Goal: Browse casually

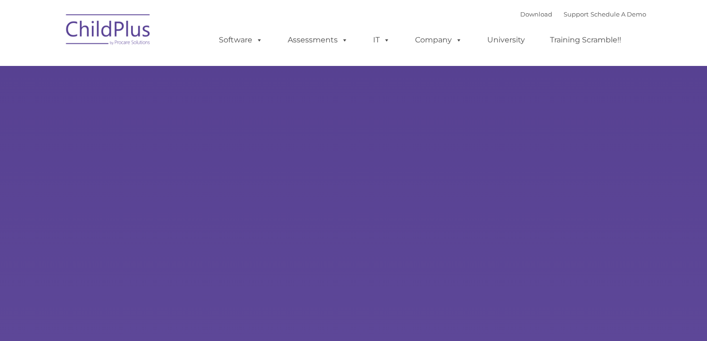
type input ""
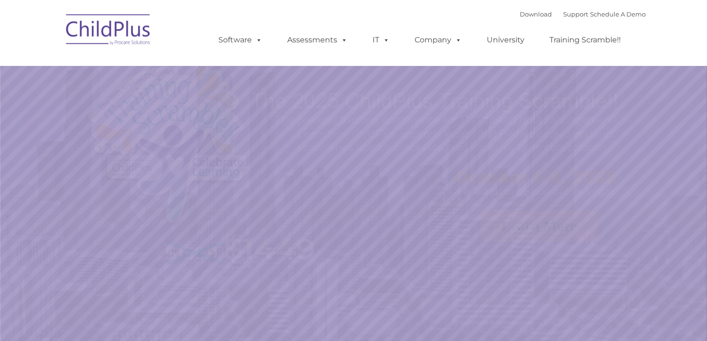
select select "MEDIUM"
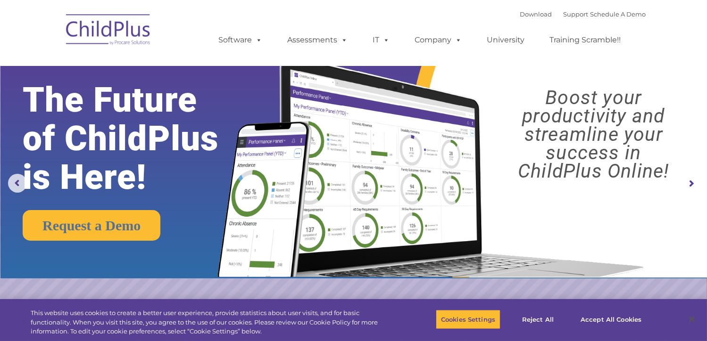
click at [690, 182] on rs-arrow at bounding box center [691, 183] width 19 height 19
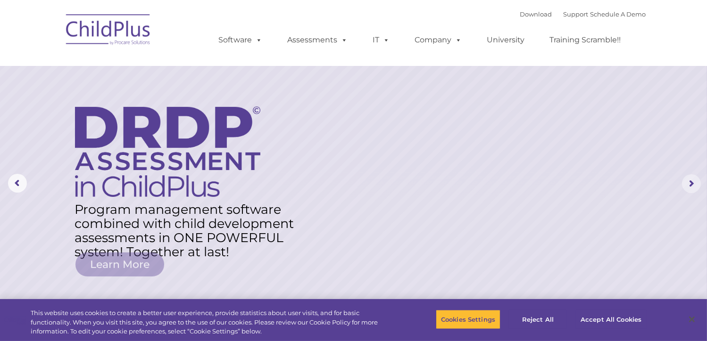
click at [690, 182] on rs-arrow at bounding box center [691, 183] width 19 height 19
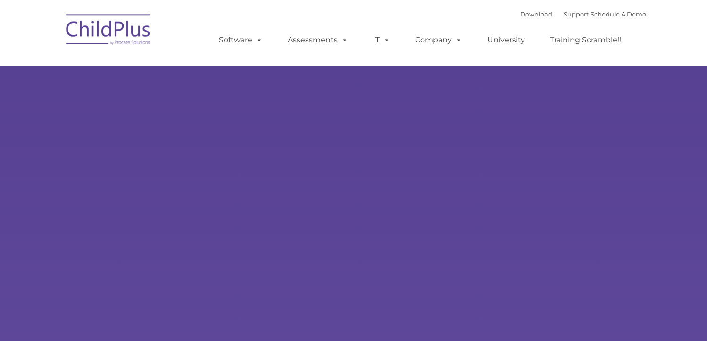
type input ""
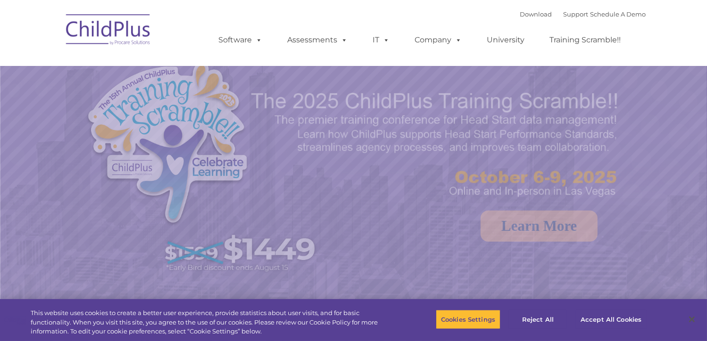
select select "MEDIUM"
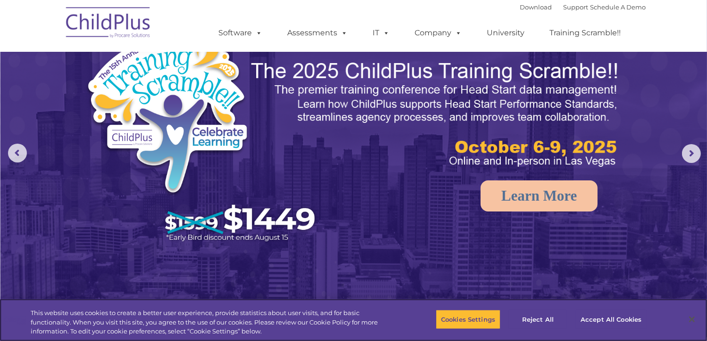
scroll to position [29, 0]
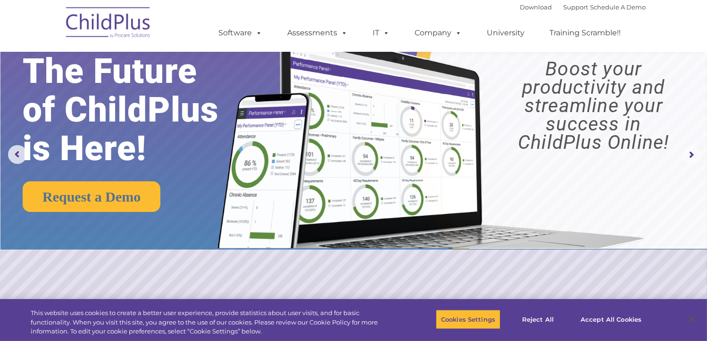
click at [690, 154] on rs-arrow at bounding box center [691, 155] width 19 height 19
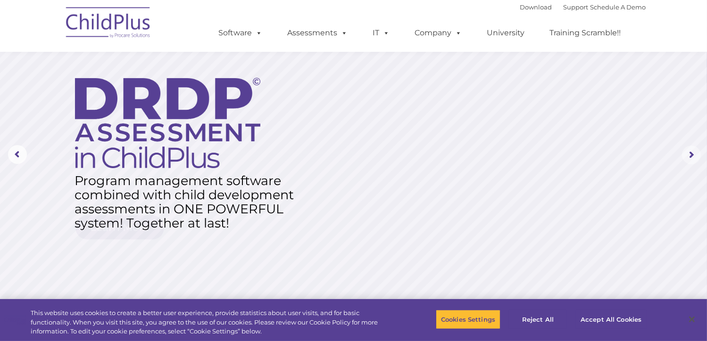
click at [689, 156] on rs-arrow at bounding box center [691, 155] width 19 height 19
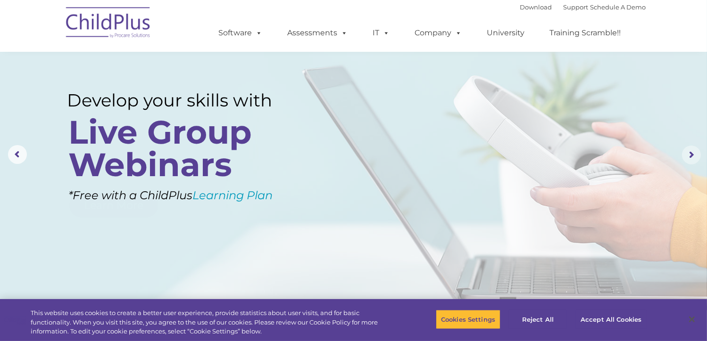
click at [687, 157] on rs-arrow at bounding box center [691, 155] width 19 height 19
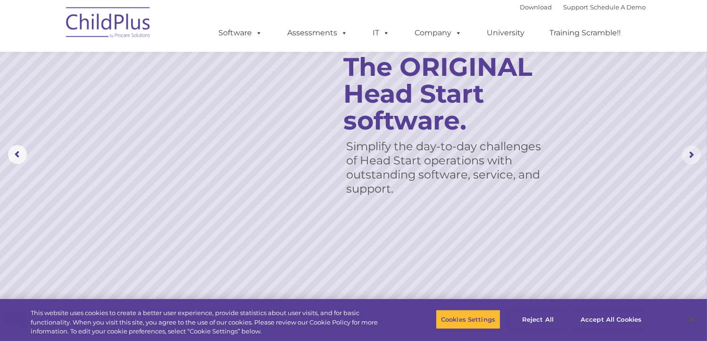
click at [686, 158] on rs-arrow at bounding box center [691, 155] width 19 height 19
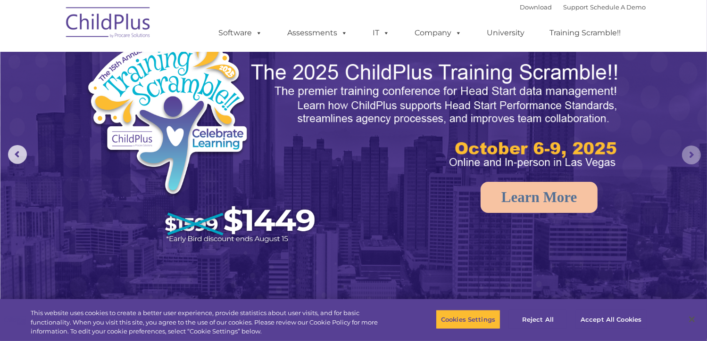
click at [684, 158] on rs-arrow at bounding box center [691, 155] width 19 height 19
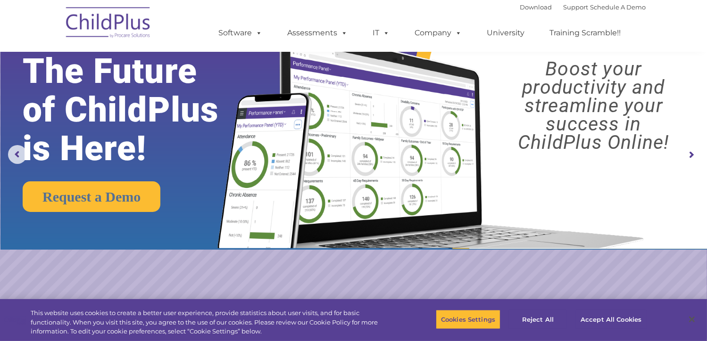
click at [682, 160] on rs-arrow at bounding box center [691, 155] width 19 height 19
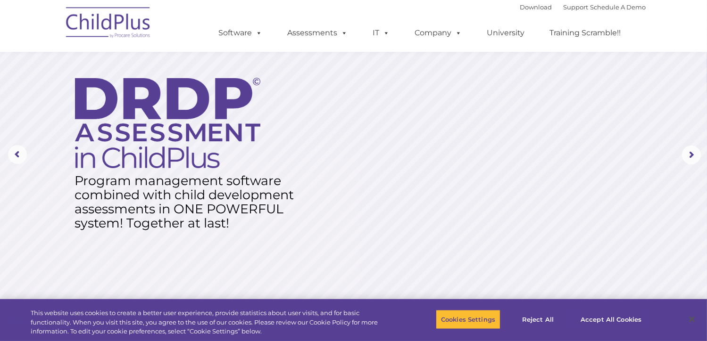
click at [676, 162] on rs-layer at bounding box center [353, 155] width 707 height 368
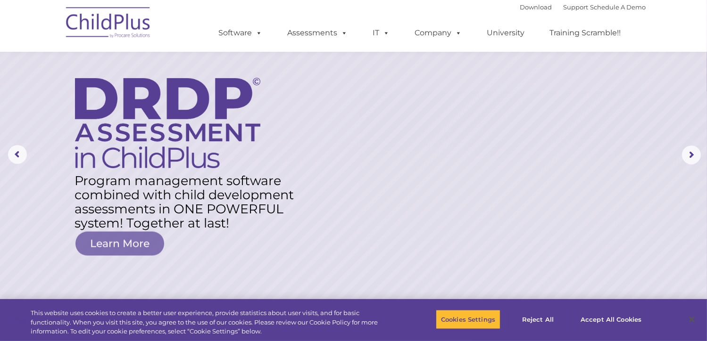
click at [666, 162] on rs-layer at bounding box center [353, 155] width 707 height 368
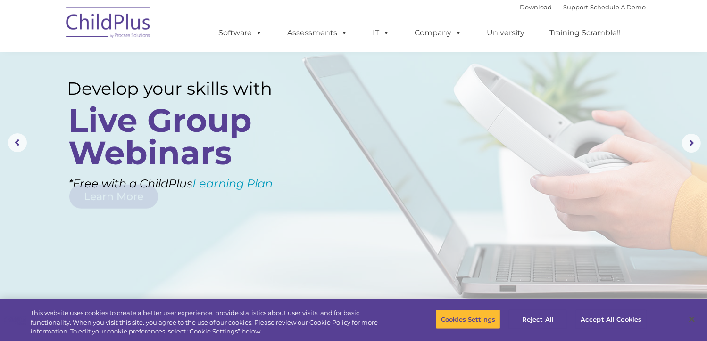
scroll to position [0, 0]
